Goal: Task Accomplishment & Management: Manage account settings

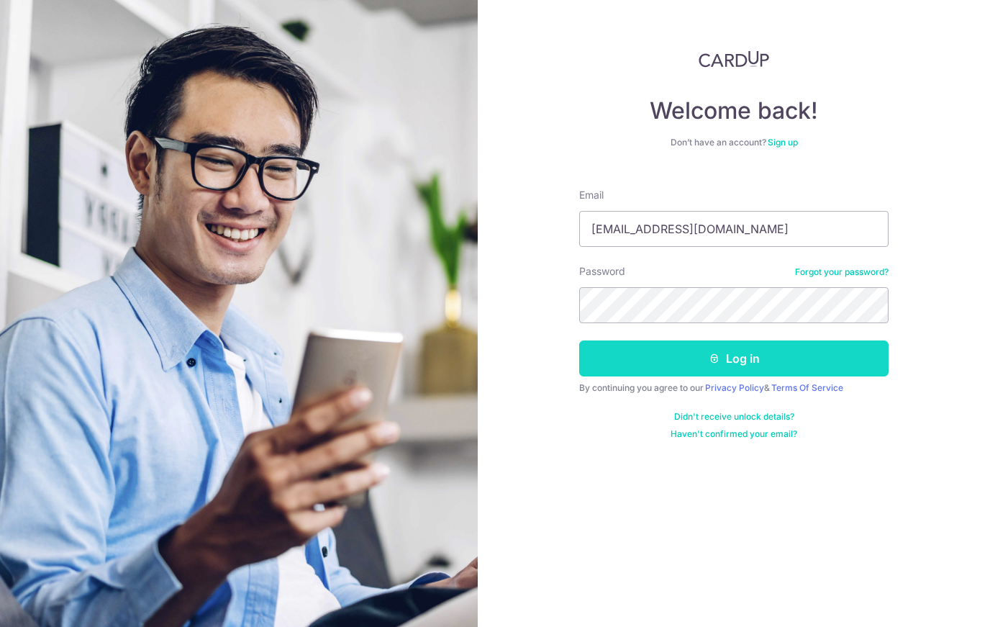
type input "[EMAIL_ADDRESS][DOMAIN_NAME]"
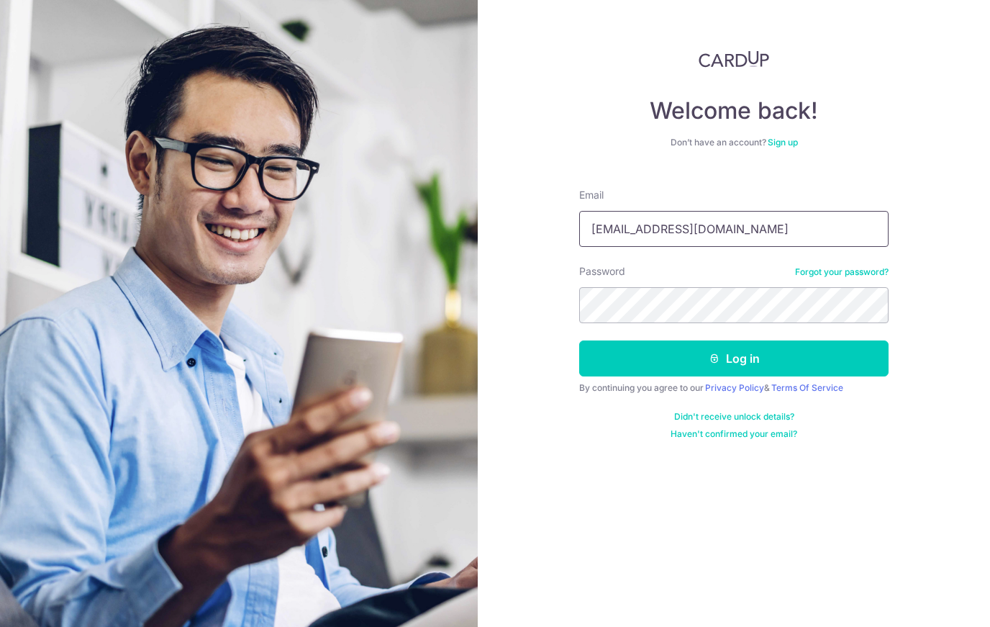
click at [734, 358] on button "Log in" at bounding box center [733, 358] width 309 height 36
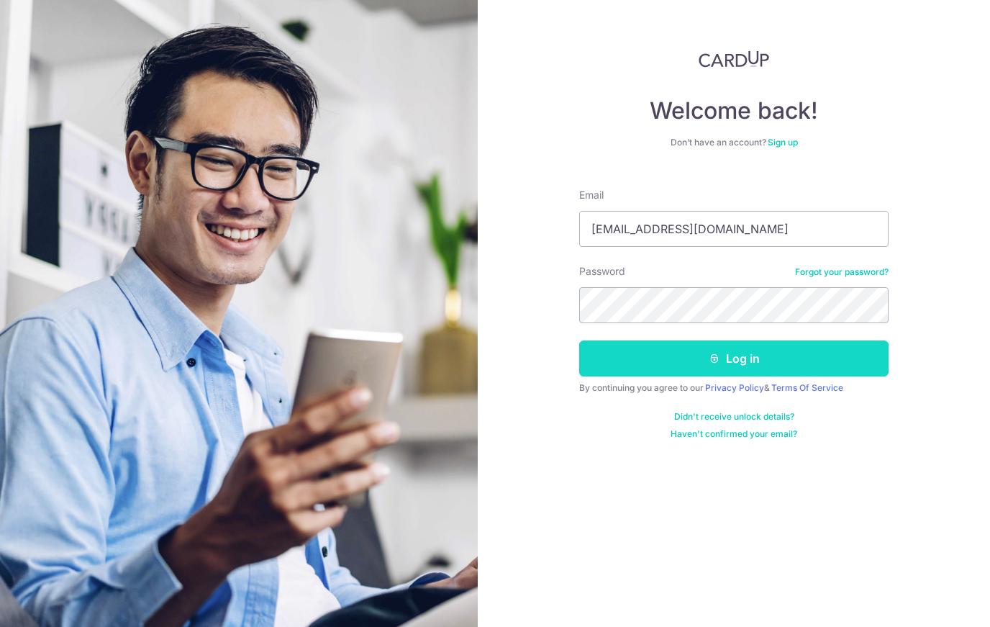
click at [634, 370] on button "Log in" at bounding box center [733, 358] width 309 height 36
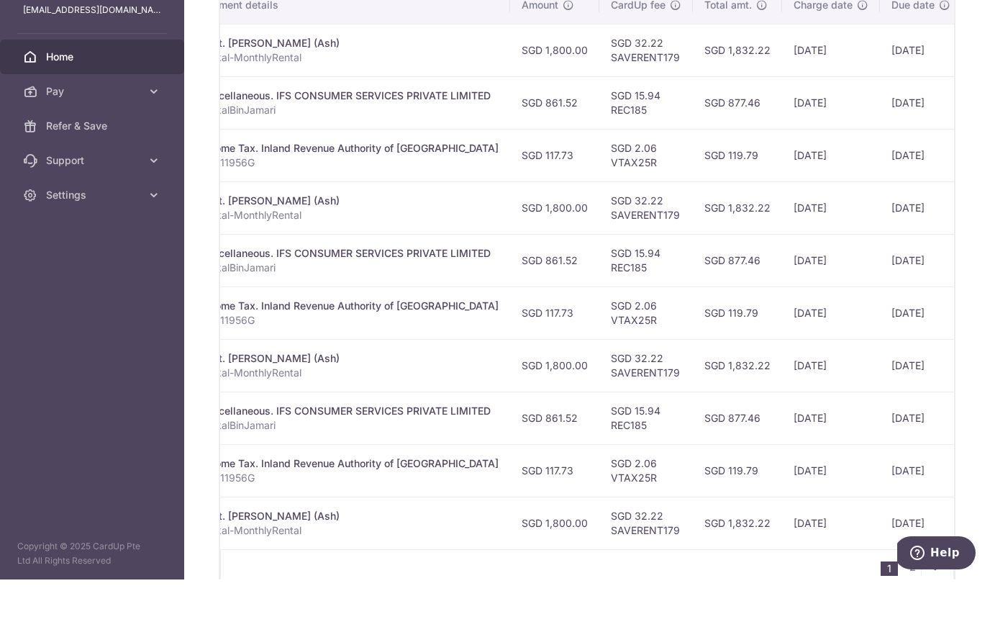
scroll to position [75, 0]
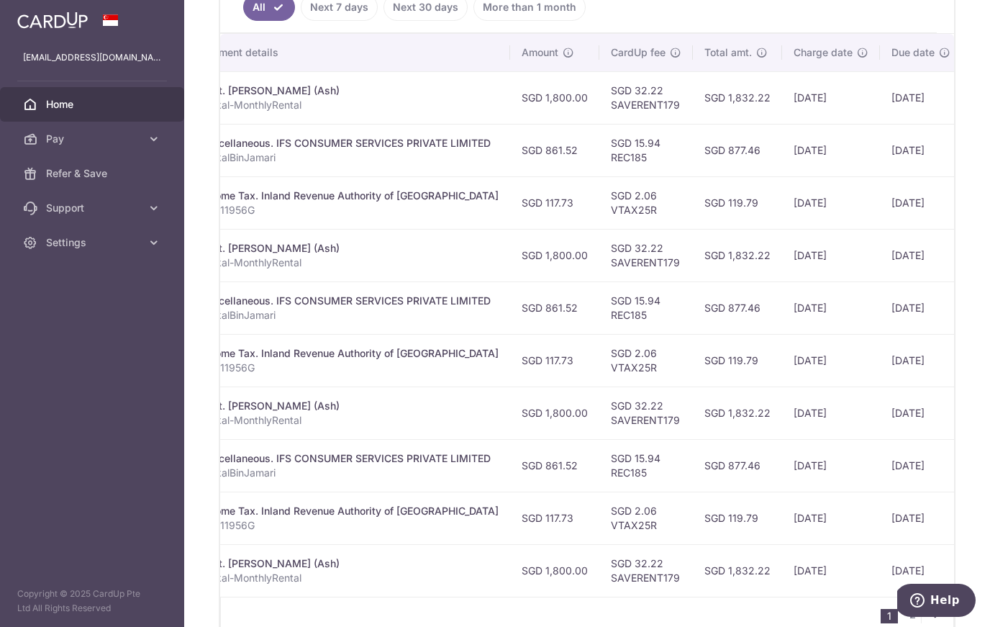
click at [909, 489] on div "Status Payment ID Payment details Amount CardUp fee Total amt. Charge date Due …" at bounding box center [587, 333] width 734 height 599
click at [910, 606] on link "2" at bounding box center [912, 614] width 17 height 17
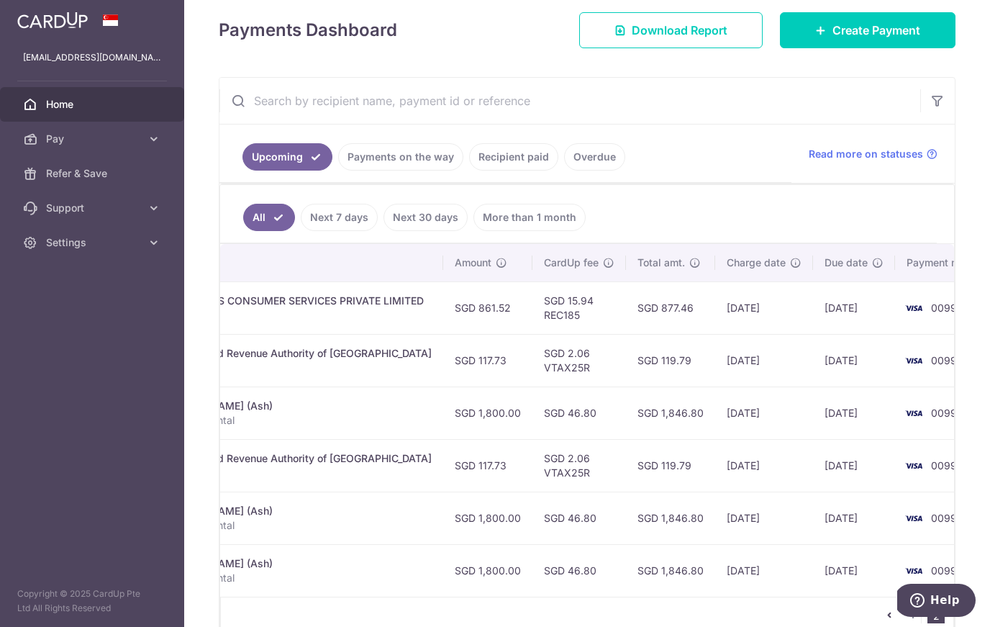
scroll to position [0, 392]
